Goal: Book appointment/travel/reservation

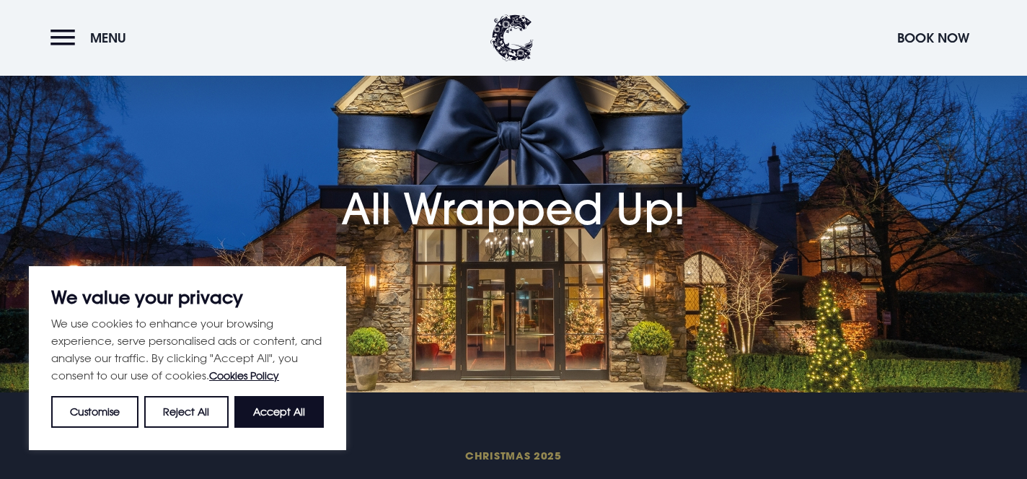
scroll to position [42, 0]
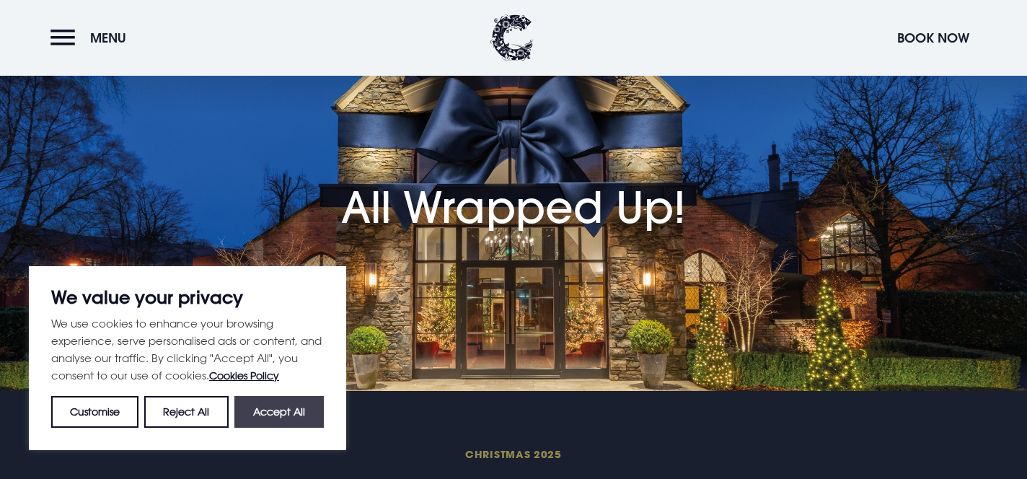
click at [299, 413] on button "Accept All" at bounding box center [278, 412] width 89 height 32
checkbox input "true"
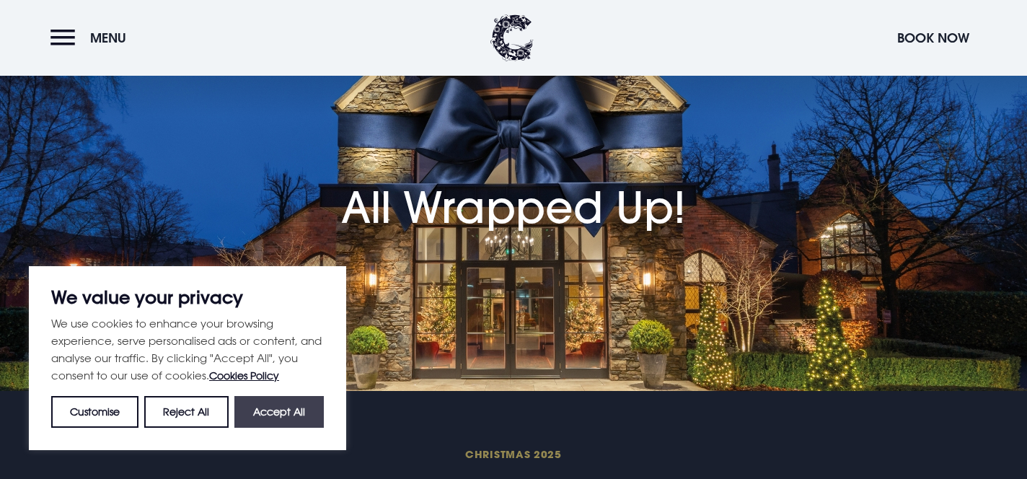
checkbox input "true"
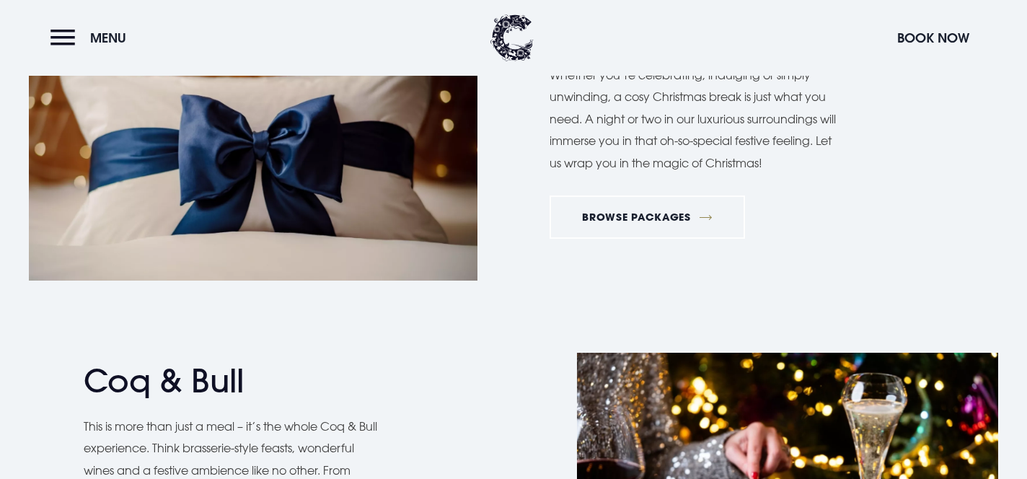
scroll to position [1698, 0]
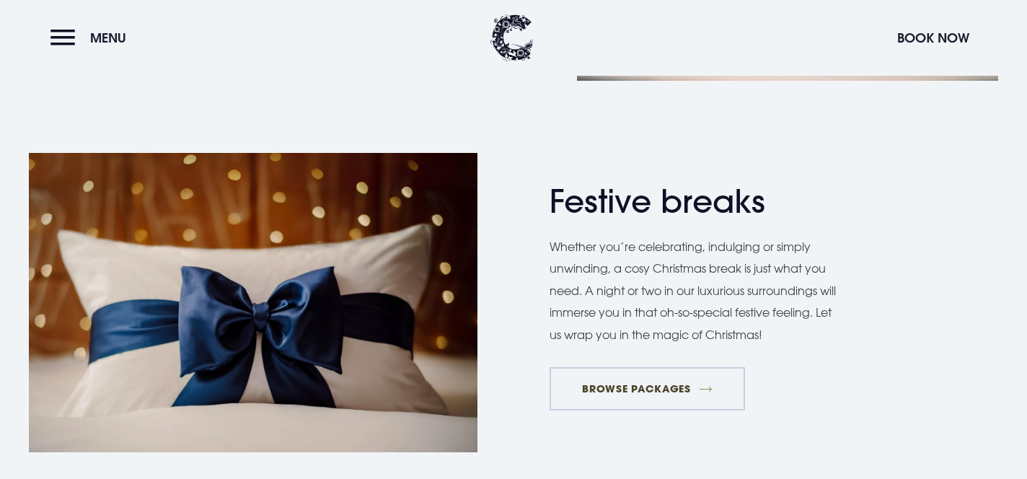
click at [628, 389] on link "BROWSE PACKAGES" at bounding box center [646, 388] width 195 height 43
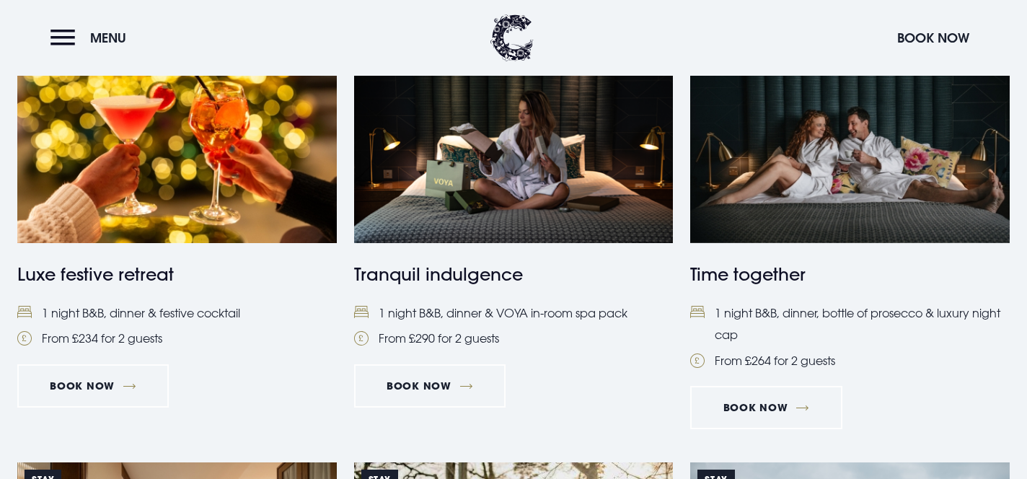
scroll to position [1103, 0]
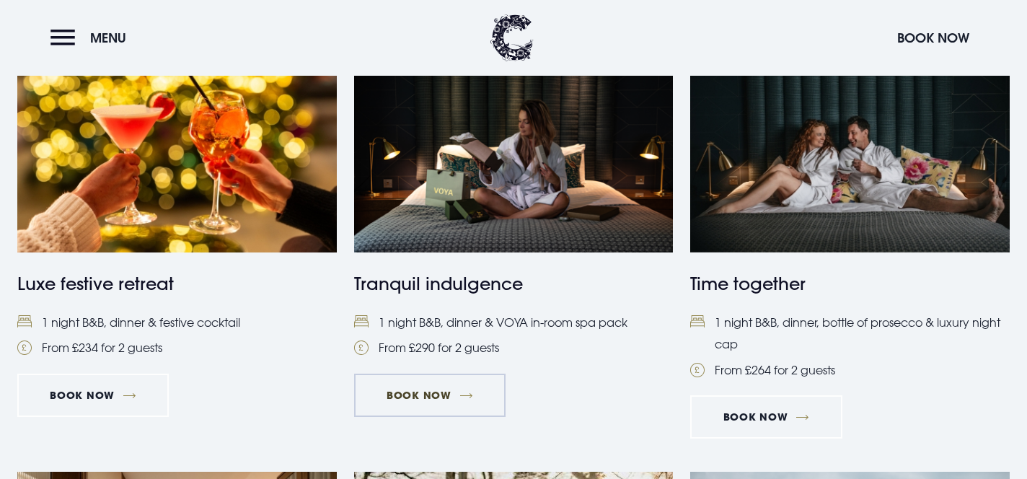
click at [433, 392] on link "Book Now" at bounding box center [429, 395] width 151 height 43
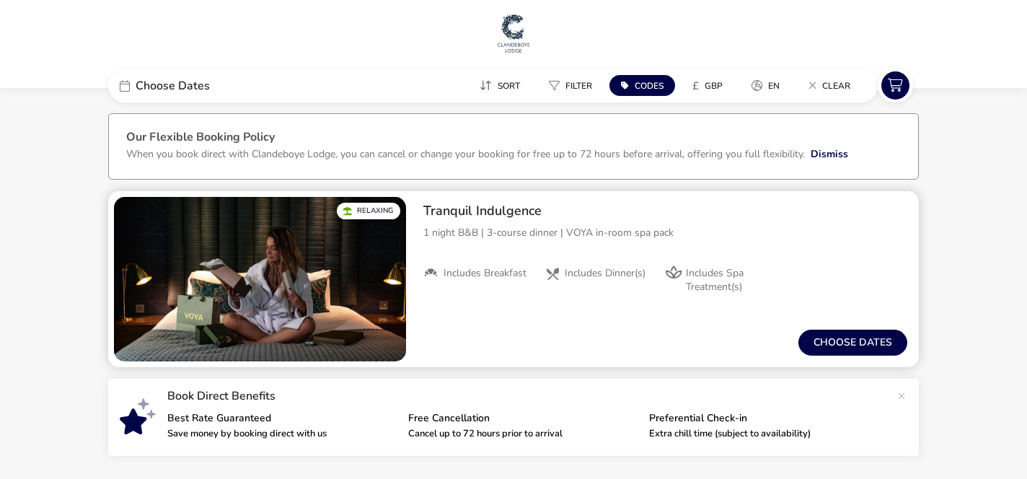
click at [253, 306] on img "1 / 1" at bounding box center [260, 279] width 292 height 164
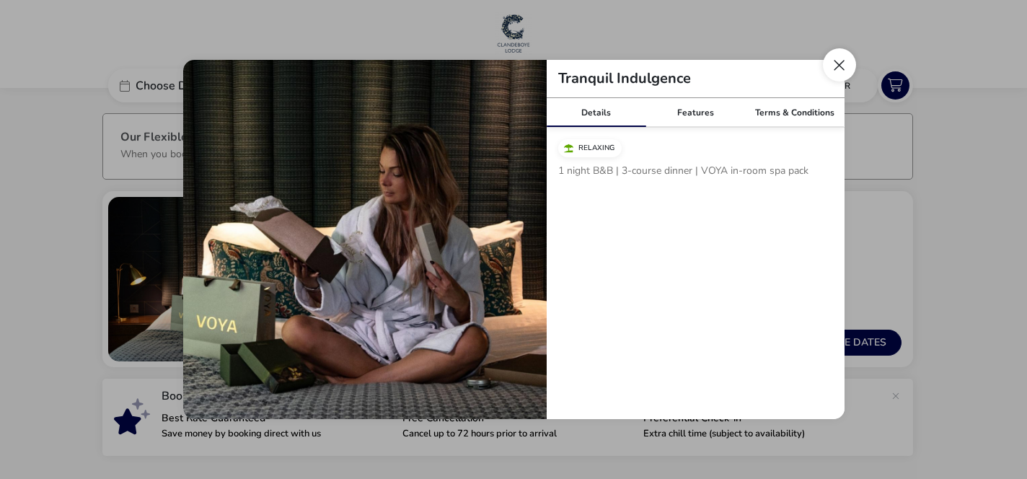
click at [839, 70] on button "Close modal" at bounding box center [839, 64] width 33 height 33
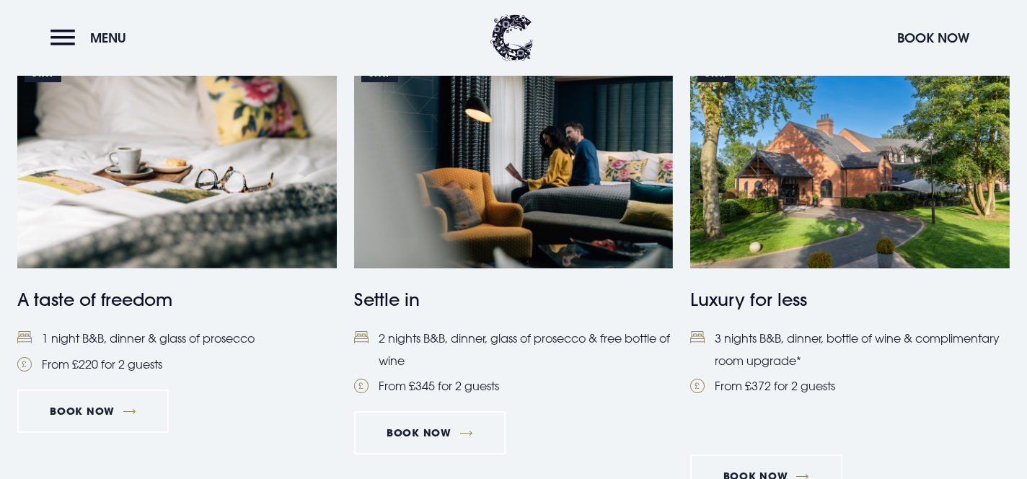
scroll to position [627, 0]
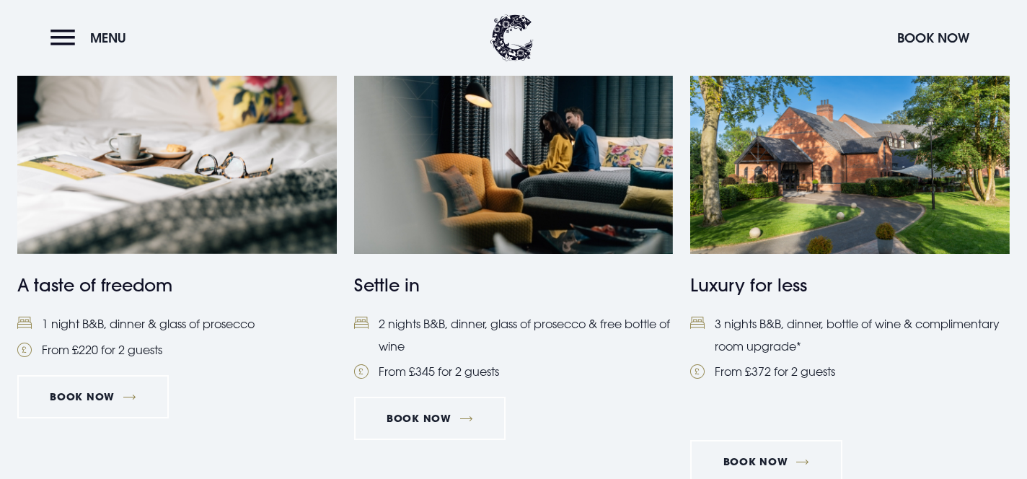
click at [195, 215] on img at bounding box center [176, 148] width 319 height 213
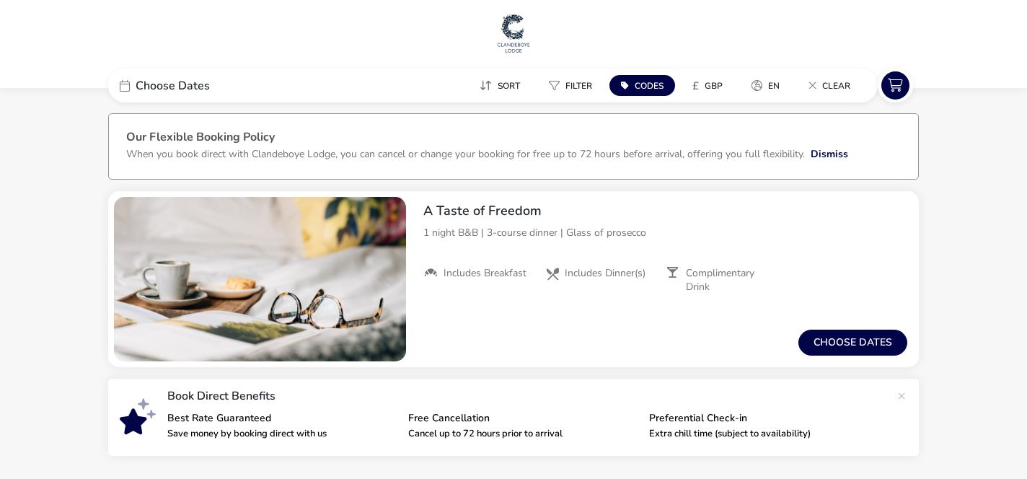
scroll to position [71, 0]
